Goal: Task Accomplishment & Management: Use online tool/utility

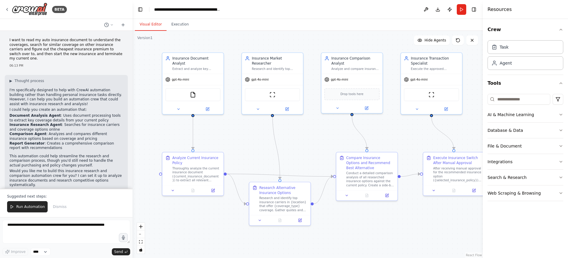
scroll to position [868, 0]
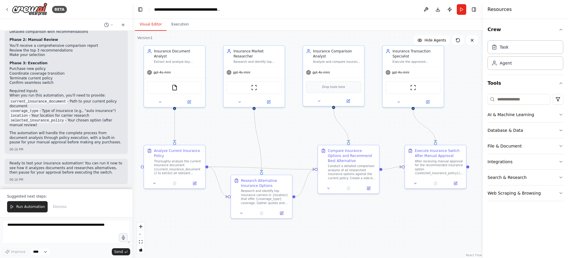
drag, startPoint x: 358, startPoint y: 230, endPoint x: 339, endPoint y: 223, distance: 19.7
click at [339, 223] on div ".deletable-edge-delete-btn { width: 20px; height: 20px; border: 0px solid #ffff…" at bounding box center [308, 144] width 350 height 227
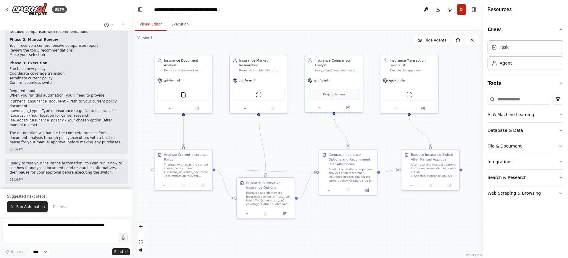
click at [464, 8] on button "Run" at bounding box center [461, 9] width 9 height 11
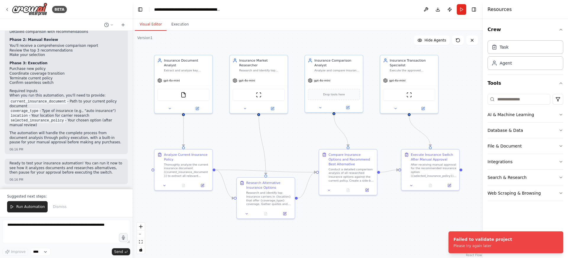
click at [400, 223] on div ".deletable-edge-delete-btn { width: 20px; height: 20px; border: 0px solid #ffff…" at bounding box center [308, 144] width 350 height 227
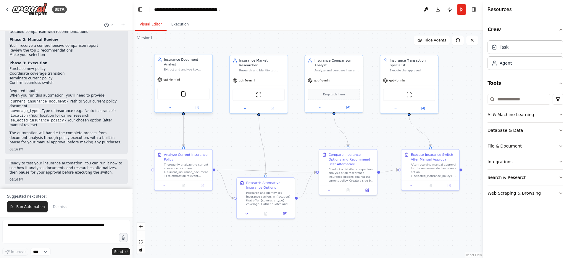
click at [176, 78] on div "gpt-4o-mini" at bounding box center [183, 79] width 58 height 10
click at [197, 106] on icon at bounding box center [197, 107] width 3 height 3
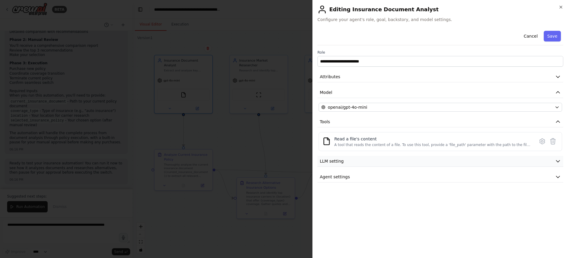
click at [401, 163] on button "LLM setting" at bounding box center [441, 161] width 246 height 11
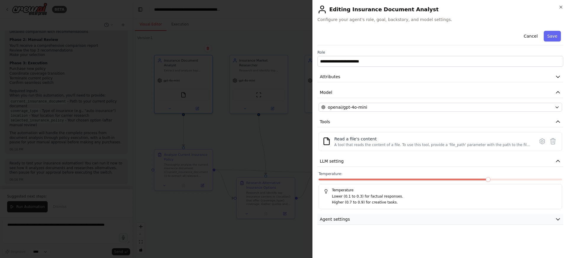
click at [373, 220] on button "Agent settings" at bounding box center [441, 219] width 246 height 11
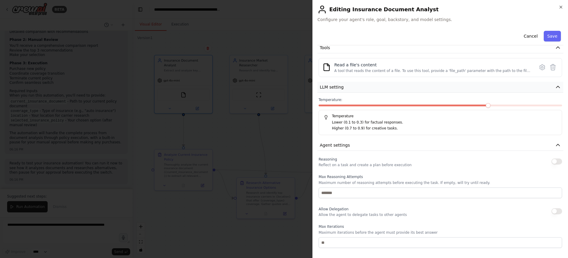
scroll to position [130, 0]
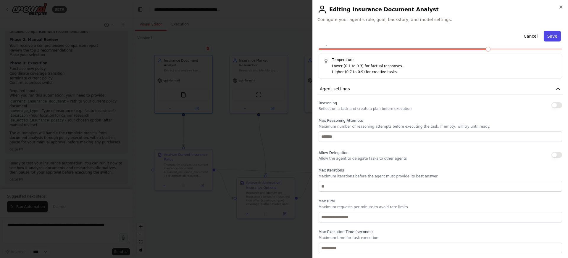
click at [545, 35] on button "Save" at bounding box center [552, 36] width 17 height 11
click at [562, 6] on icon "button" at bounding box center [561, 7] width 5 height 5
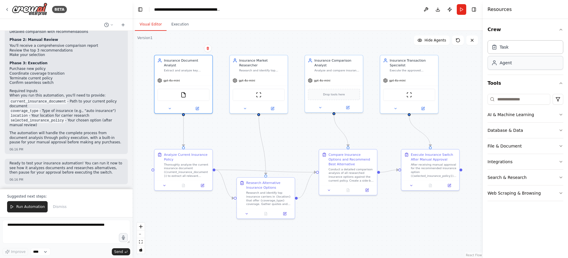
click at [508, 63] on div "Agent" at bounding box center [506, 63] width 12 height 6
click at [512, 51] on div "Task" at bounding box center [526, 47] width 76 height 14
click at [509, 67] on div "Agent" at bounding box center [526, 63] width 76 height 14
click at [529, 97] on input at bounding box center [519, 99] width 63 height 11
click at [531, 108] on button "AI & Machine Learning" at bounding box center [526, 114] width 76 height 15
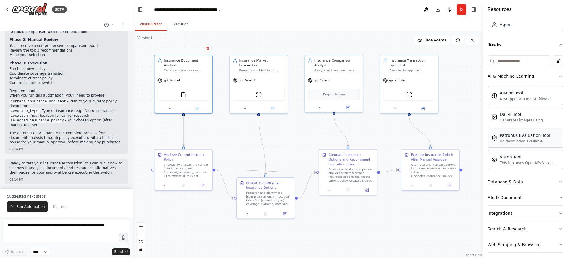
scroll to position [43, 0]
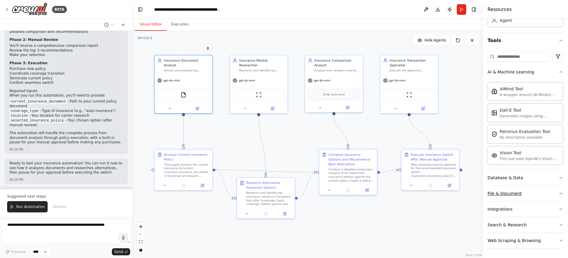
click at [527, 191] on button "File & Document" at bounding box center [526, 193] width 76 height 15
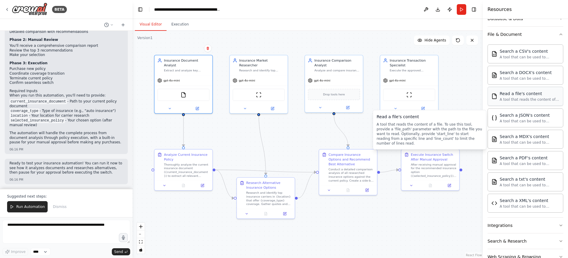
scroll to position [208, 0]
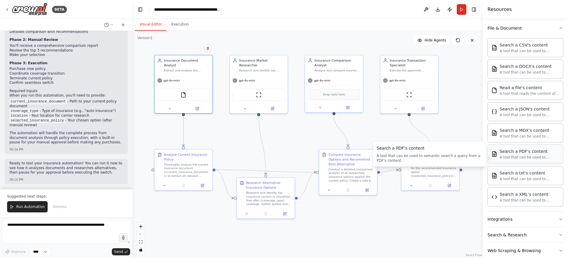
click at [529, 160] on div "Search a PDF's content A tool that can be used to semantic search a query from …" at bounding box center [526, 153] width 76 height 19
click at [531, 157] on div "A tool that can be used to semantic search a query from a PDF's content." at bounding box center [530, 157] width 60 height 5
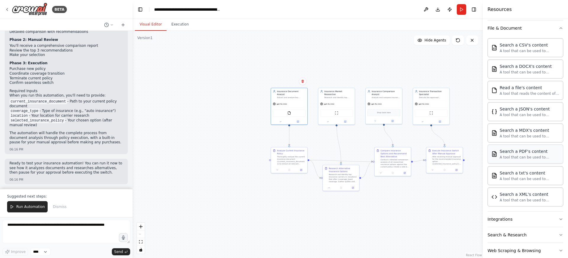
click at [511, 154] on div "Search a PDF's content" at bounding box center [530, 151] width 60 height 6
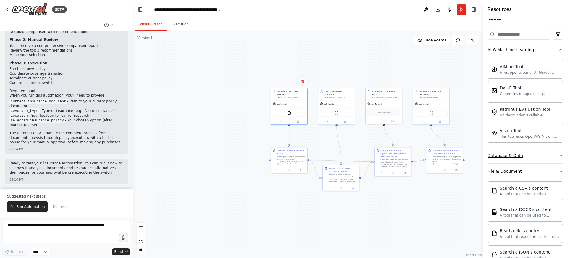
scroll to position [218, 0]
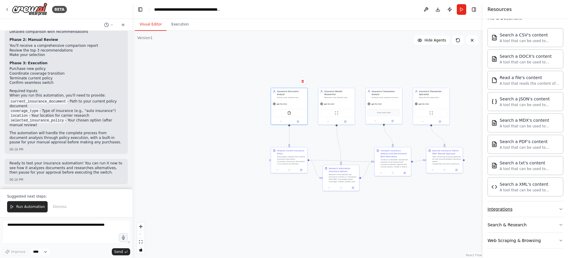
click at [543, 212] on button "Integrations" at bounding box center [526, 208] width 76 height 15
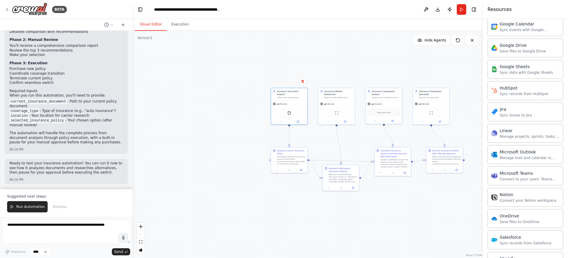
scroll to position [670, 0]
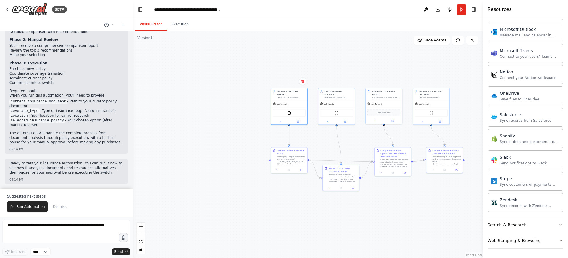
click at [471, 119] on div ".deletable-edge-delete-btn { width: 20px; height: 20px; border: 0px solid #ffff…" at bounding box center [308, 144] width 350 height 227
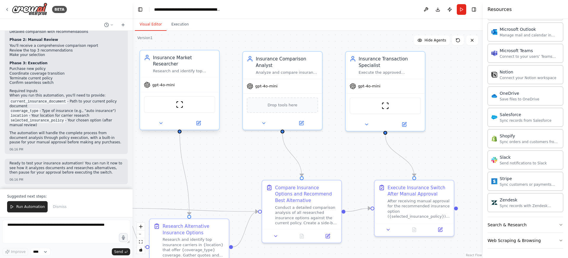
click at [202, 105] on div "ScrapeWebsiteTool" at bounding box center [179, 104] width 71 height 17
click at [181, 101] on img at bounding box center [180, 105] width 8 height 8
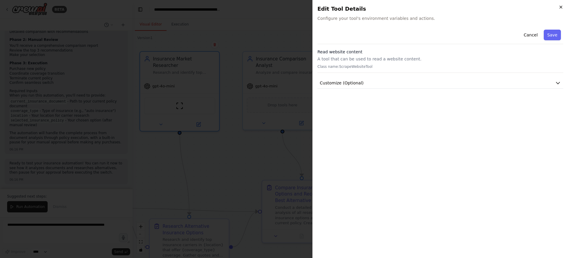
click at [560, 7] on icon "button" at bounding box center [561, 7] width 5 height 5
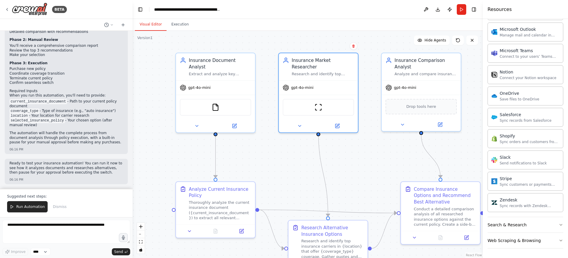
drag, startPoint x: 226, startPoint y: 157, endPoint x: 376, endPoint y: 159, distance: 150.1
click at [376, 159] on div ".deletable-edge-delete-btn { width: 20px; height: 20px; border: 0px solid #ffff…" at bounding box center [308, 144] width 350 height 227
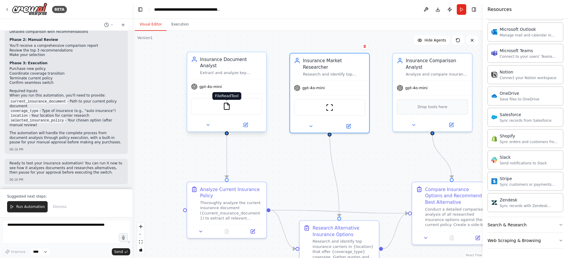
click at [226, 102] on img at bounding box center [227, 106] width 8 height 8
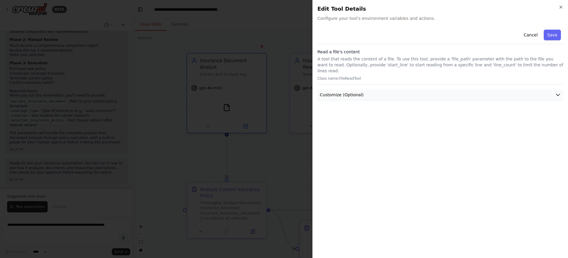
click at [560, 92] on icon "button" at bounding box center [558, 95] width 6 height 6
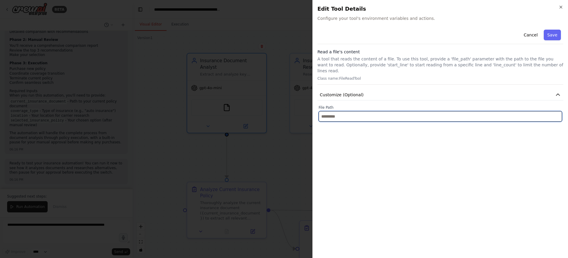
click at [431, 115] on input "text" at bounding box center [441, 116] width 244 height 11
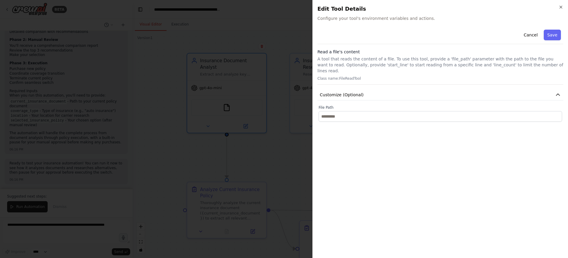
click at [484, 147] on div "Cancel Save Read a file's content A tool that reads the content of a file. To u…" at bounding box center [441, 140] width 246 height 226
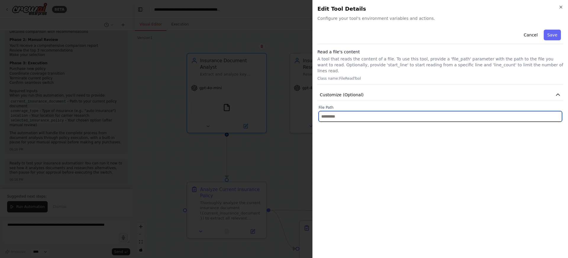
click at [335, 111] on input "text" at bounding box center [441, 116] width 244 height 11
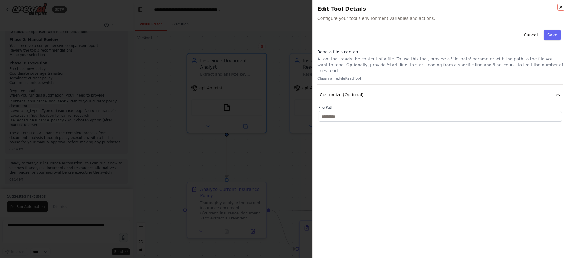
click at [562, 9] on icon "button" at bounding box center [561, 7] width 5 height 5
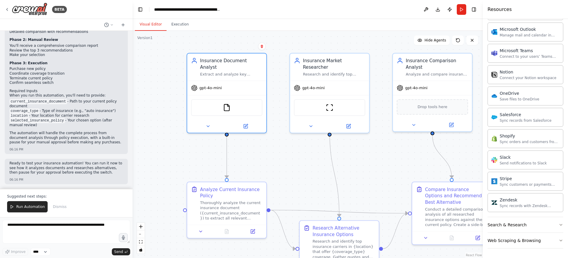
click at [375, 149] on div ".deletable-edge-delete-btn { width: 20px; height: 20px; border: 0px solid #ffff…" at bounding box center [308, 144] width 350 height 227
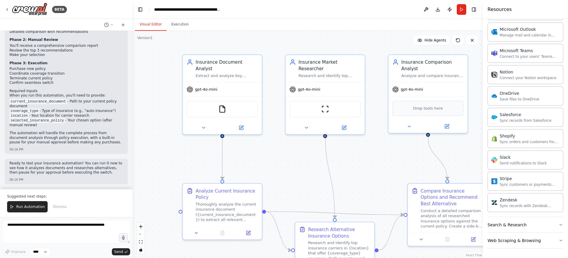
drag, startPoint x: 382, startPoint y: 147, endPoint x: 384, endPoint y: 134, distance: 13.5
click at [377, 149] on div ".deletable-edge-delete-btn { width: 20px; height: 20px; border: 0px solid #ffff…" at bounding box center [308, 144] width 350 height 227
click at [465, 10] on button "Run" at bounding box center [461, 9] width 9 height 11
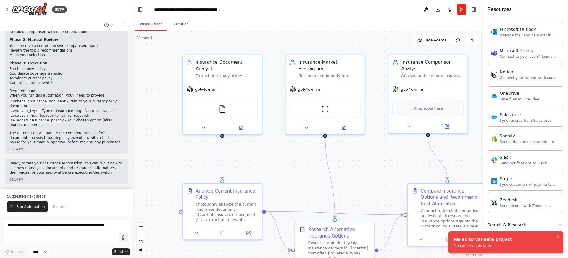
click at [498, 236] on div "Failed to validate project" at bounding box center [483, 239] width 59 height 6
click at [28, 206] on span "Run Automation" at bounding box center [30, 206] width 29 height 5
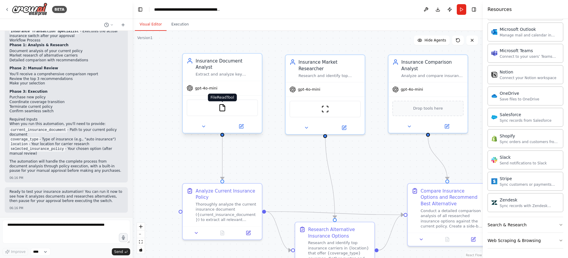
click at [223, 104] on img at bounding box center [222, 108] width 8 height 8
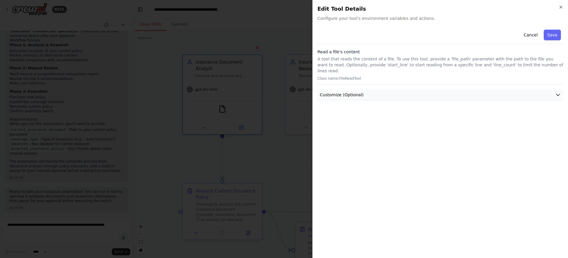
click at [383, 89] on button "Customize (Optional)" at bounding box center [441, 94] width 246 height 11
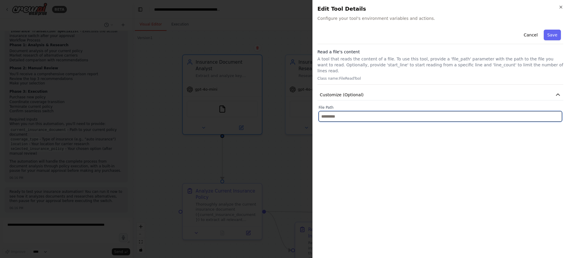
click at [366, 114] on input "text" at bounding box center [441, 116] width 244 height 11
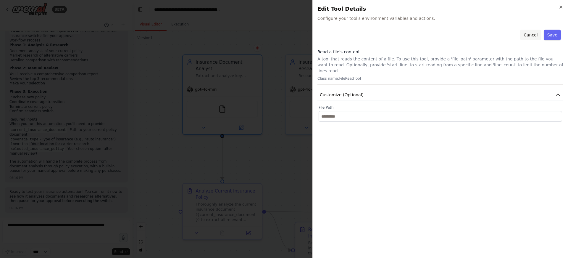
click at [533, 33] on button "Cancel" at bounding box center [530, 35] width 21 height 11
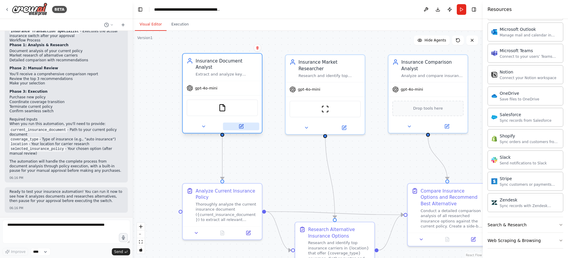
click at [243, 124] on icon at bounding box center [241, 126] width 4 height 4
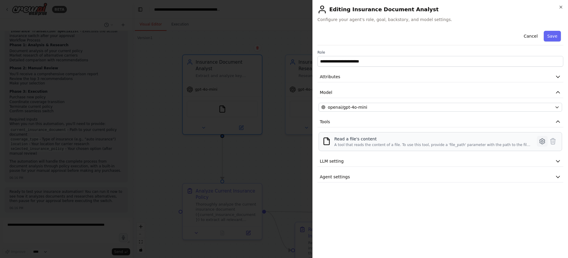
click at [543, 142] on icon at bounding box center [542, 141] width 7 height 7
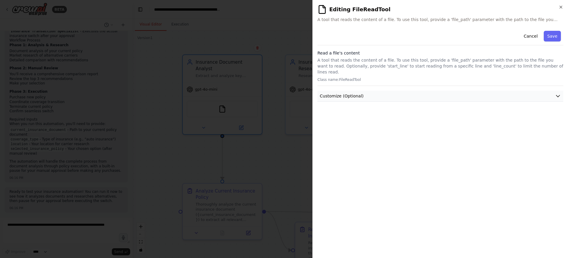
click at [544, 91] on button "Customize (Optional)" at bounding box center [441, 96] width 246 height 11
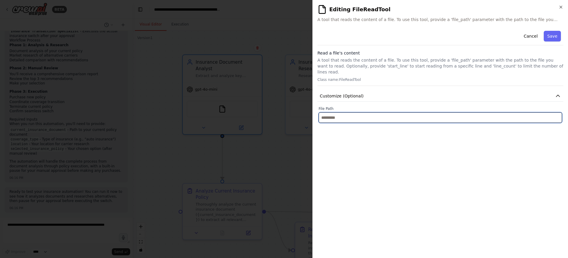
click at [366, 112] on input "text" at bounding box center [441, 117] width 244 height 11
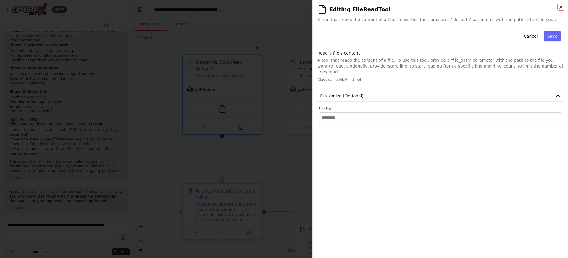
click at [560, 6] on icon "button" at bounding box center [561, 7] width 2 height 2
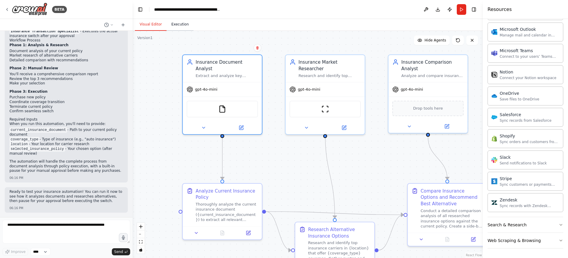
click at [176, 24] on button "Execution" at bounding box center [180, 24] width 27 height 12
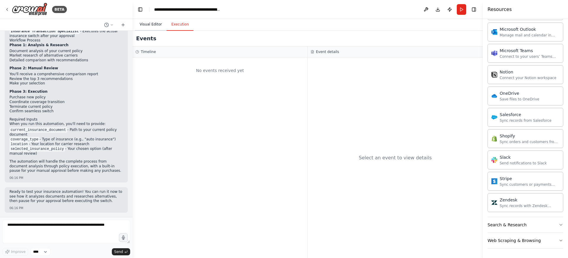
click at [152, 24] on button "Visual Editor" at bounding box center [151, 24] width 32 height 12
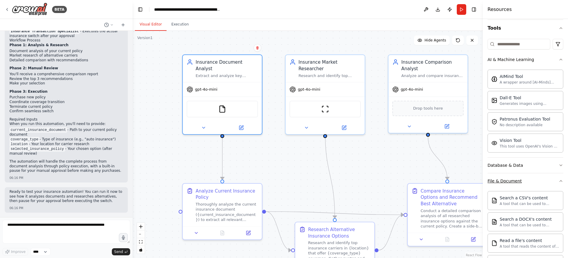
scroll to position [0, 0]
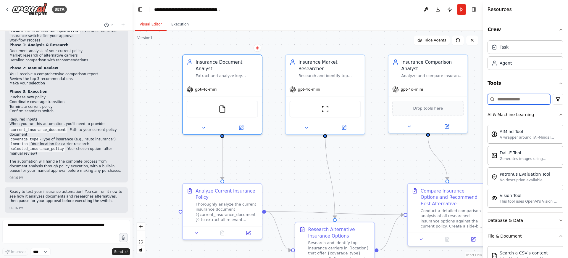
click at [515, 102] on input at bounding box center [519, 99] width 63 height 11
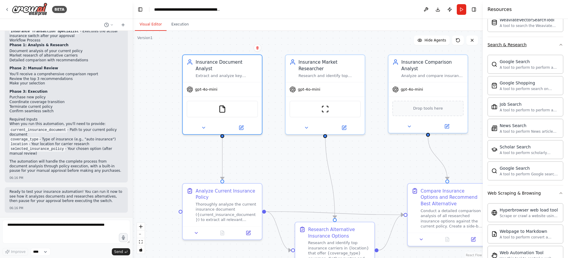
scroll to position [155, 0]
type input "****"
click at [559, 46] on icon "button" at bounding box center [561, 44] width 5 height 5
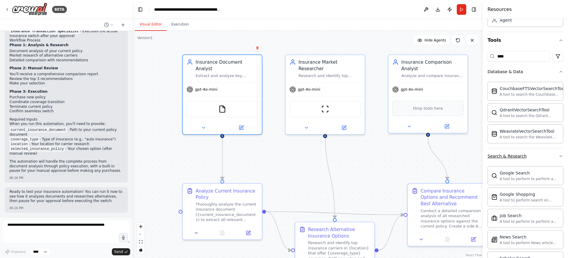
scroll to position [43, 0]
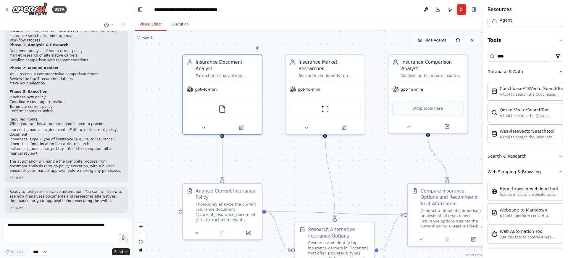
click at [559, 71] on div "Crew Task Agent Tools **** Database & Data CouchbaseFTSVectorSearchTool A tool …" at bounding box center [525, 138] width 85 height 239
click at [559, 73] on icon "button" at bounding box center [561, 71] width 5 height 5
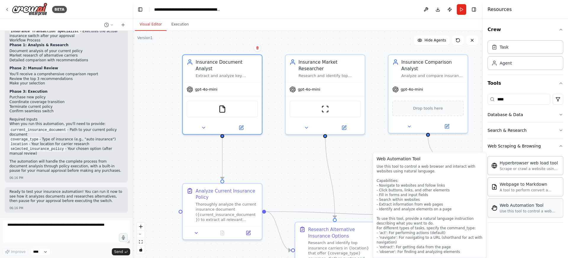
click at [533, 212] on div "Use this tool to control a web browser and interact with websites using natural…" at bounding box center [530, 211] width 60 height 5
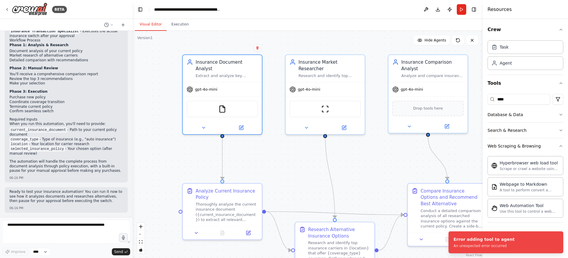
click at [282, 159] on div ".deletable-edge-delete-btn { width: 20px; height: 20px; border: 0px solid #ffff…" at bounding box center [308, 144] width 350 height 227
click at [206, 124] on icon at bounding box center [203, 126] width 5 height 5
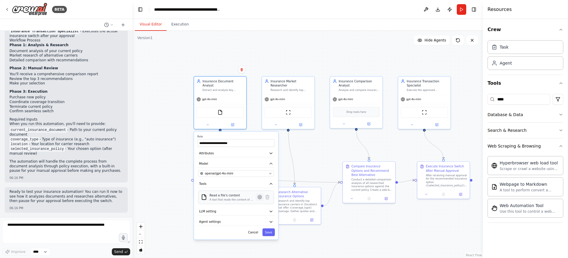
click at [260, 196] on icon at bounding box center [259, 196] width 1 height 1
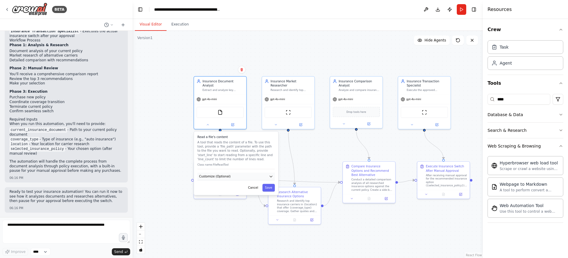
click at [250, 173] on button "Customize (Optional)" at bounding box center [236, 177] width 78 height 8
click at [249, 188] on input "text" at bounding box center [236, 192] width 76 height 8
click at [158, 141] on div ".deletable-edge-delete-btn { width: 20px; height: 20px; border: 0px solid #ffff…" at bounding box center [308, 144] width 350 height 227
click at [207, 122] on icon at bounding box center [208, 124] width 4 height 4
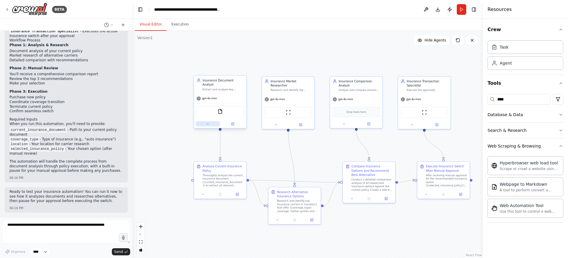
click at [207, 122] on icon at bounding box center [208, 124] width 4 height 4
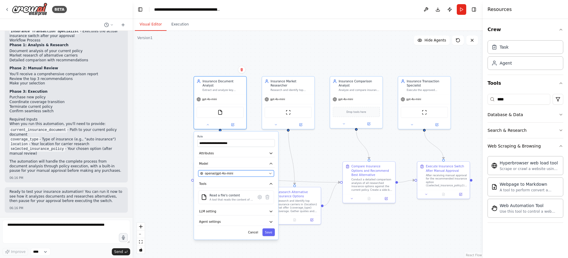
click at [249, 171] on div "openai/gpt-4o-mini" at bounding box center [233, 173] width 67 height 4
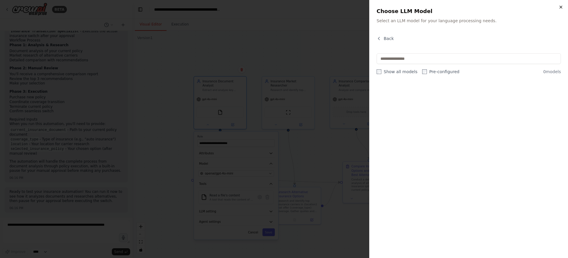
click at [561, 9] on icon "button" at bounding box center [561, 7] width 5 height 5
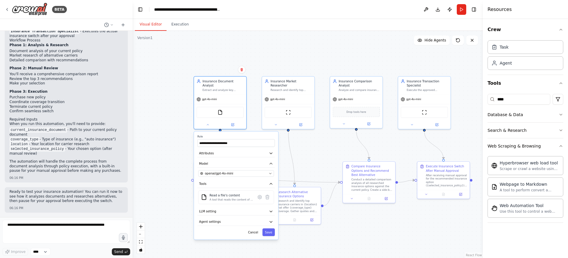
click at [184, 64] on div ".deletable-edge-delete-btn { width: 20px; height: 20px; border: 0px solid #ffff…" at bounding box center [308, 144] width 350 height 227
click at [473, 41] on icon at bounding box center [472, 40] width 5 height 5
click at [561, 30] on icon "button" at bounding box center [561, 29] width 5 height 5
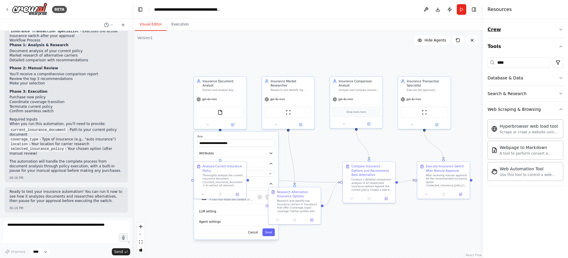
click at [559, 27] on button "Crew" at bounding box center [526, 29] width 76 height 17
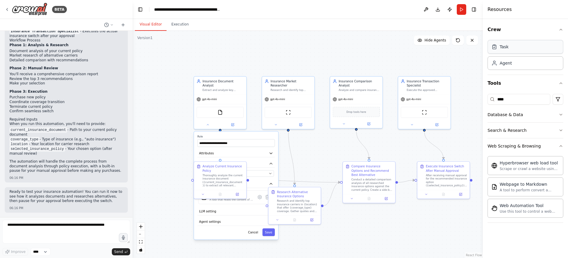
click at [528, 49] on div "Task" at bounding box center [526, 47] width 76 height 14
click at [522, 63] on div "Agent" at bounding box center [526, 63] width 76 height 14
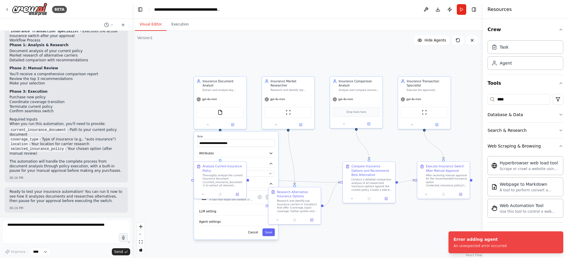
click at [290, 61] on div ".deletable-edge-delete-btn { width: 20px; height: 20px; border: 0px solid #ffff…" at bounding box center [308, 144] width 350 height 227
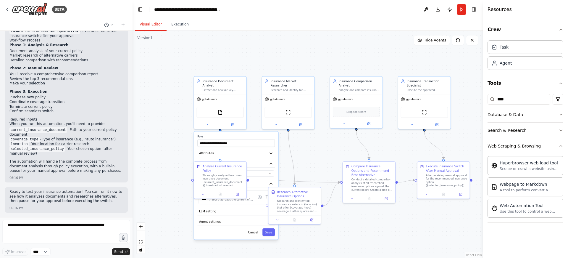
click at [122, 24] on icon at bounding box center [123, 24] width 5 height 5
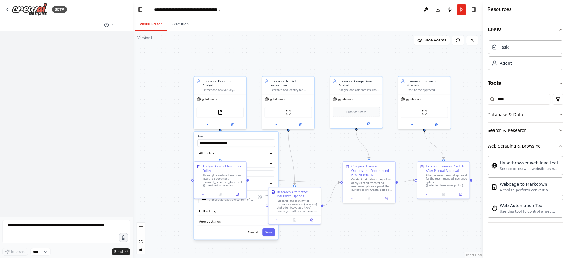
click at [122, 25] on icon at bounding box center [123, 25] width 3 height 0
click at [122, 26] on icon at bounding box center [123, 24] width 5 height 5
click at [106, 137] on div at bounding box center [66, 124] width 133 height 186
click at [450, 10] on button "Publish" at bounding box center [449, 9] width 9 height 11
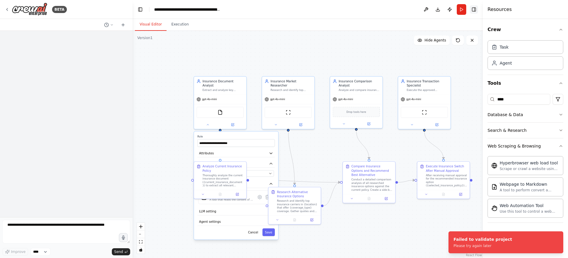
click at [474, 9] on button "Toggle Right Sidebar" at bounding box center [474, 9] width 8 height 8
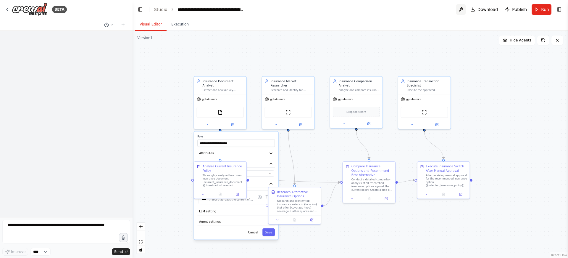
click at [464, 11] on button at bounding box center [460, 9] width 9 height 11
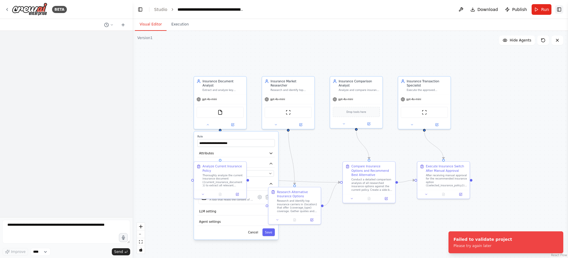
click at [560, 11] on button "Toggle Right Sidebar" at bounding box center [559, 9] width 8 height 8
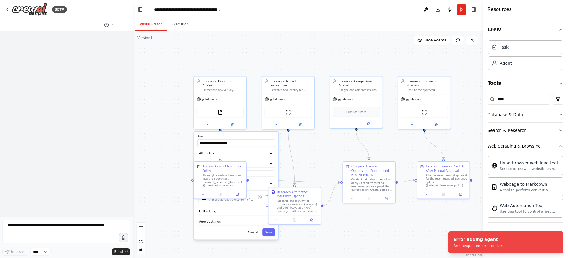
click at [352, 229] on div ".deletable-edge-delete-btn { width: 20px; height: 20px; border: 0px solid #ffff…" at bounding box center [308, 144] width 350 height 227
click at [172, 166] on div ".deletable-edge-delete-btn { width: 20px; height: 20px; border: 0px solid #ffff…" at bounding box center [308, 144] width 350 height 227
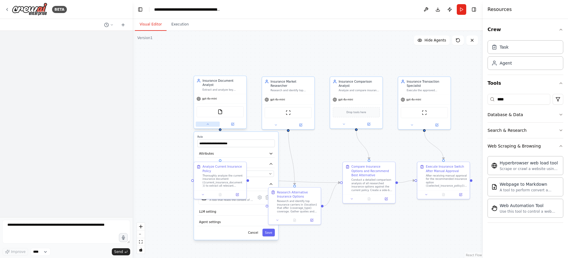
click at [206, 122] on icon at bounding box center [208, 124] width 4 height 4
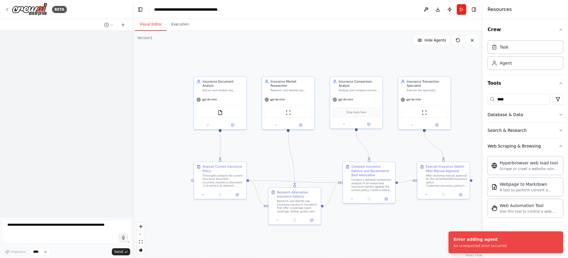
click at [421, 224] on div ".deletable-edge-delete-btn { width: 20px; height: 20px; border: 0px solid #ffff…" at bounding box center [308, 144] width 350 height 227
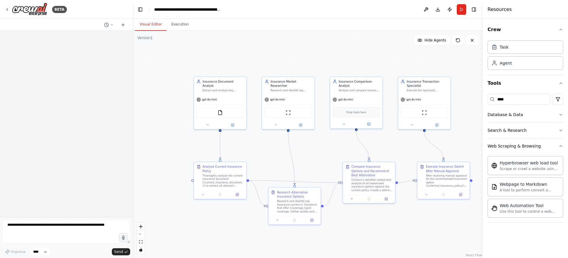
click at [463, 73] on div ".deletable-edge-delete-btn { width: 20px; height: 20px; border: 0px solid #ffff…" at bounding box center [308, 144] width 350 height 227
click at [5, 11] on icon at bounding box center [7, 9] width 5 height 5
